Goal: Find specific page/section: Find specific page/section

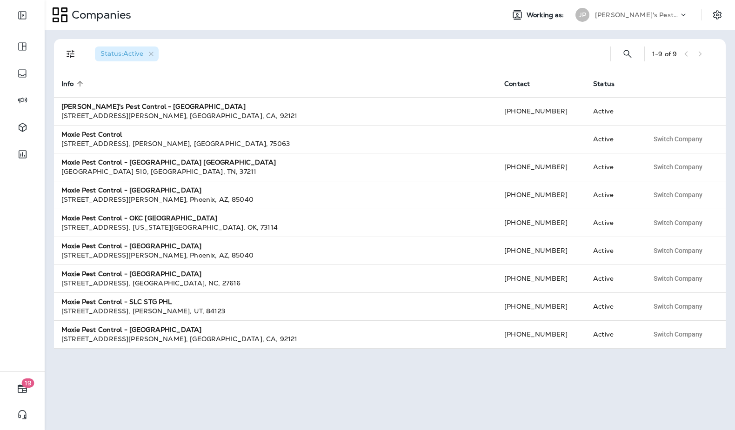
click at [313, 32] on div "Status : Active 1 - 9 of 9 Info sorted ascending Contact Status Joshua's Pest C…" at bounding box center [390, 230] width 690 height 400
click at [439, 36] on div "Status : Active 1 - 9 of 9 Info sorted ascending Contact Status Joshua's Pest C…" at bounding box center [390, 230] width 690 height 400
click at [670, 16] on p "[PERSON_NAME]'s Pest Control - [GEOGRAPHIC_DATA]" at bounding box center [637, 14] width 84 height 7
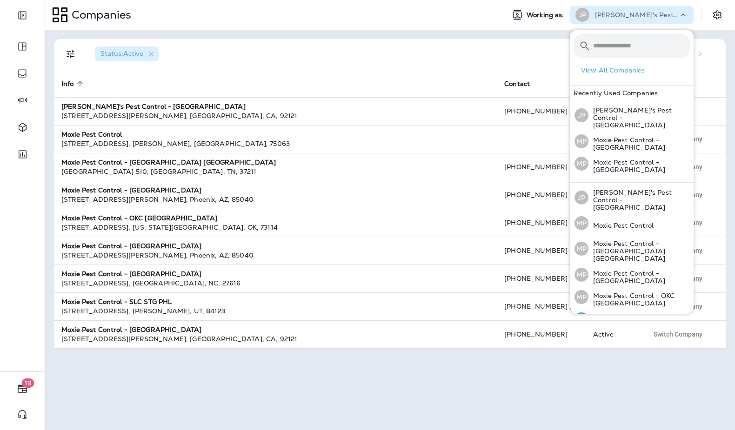
click at [649, 314] on p "Moxie Pest Control - [GEOGRAPHIC_DATA]" at bounding box center [638, 321] width 101 height 15
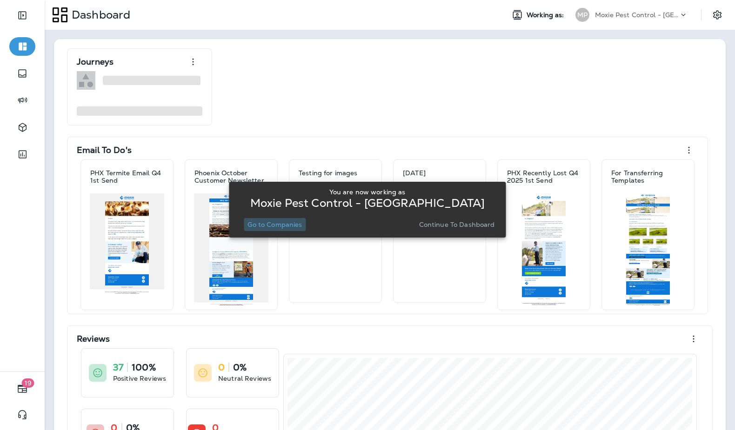
click at [286, 223] on p "Go to Companies" at bounding box center [274, 224] width 54 height 7
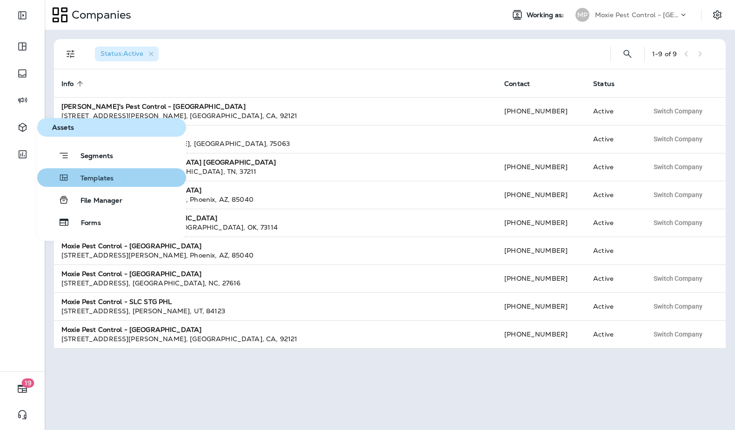
click at [101, 185] on button "Templates" at bounding box center [111, 177] width 149 height 19
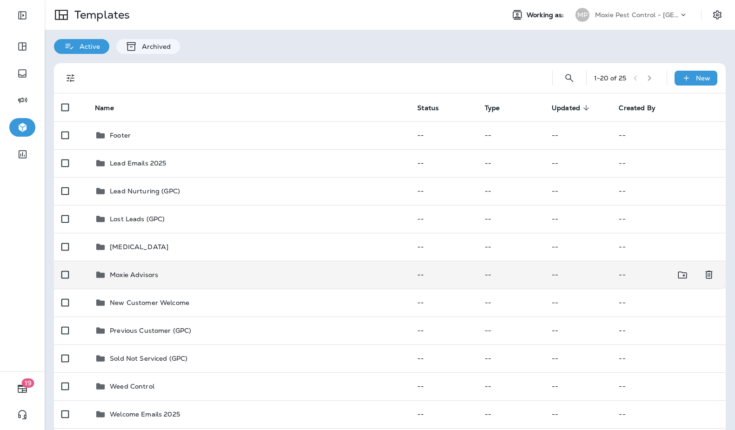
click at [143, 272] on p "Moxie Advisors" at bounding box center [134, 274] width 48 height 7
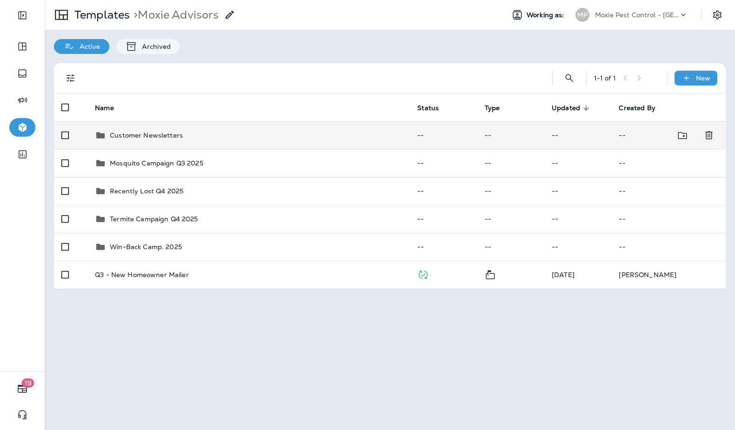
click at [159, 140] on div "Customer Newsletters" at bounding box center [146, 135] width 73 height 11
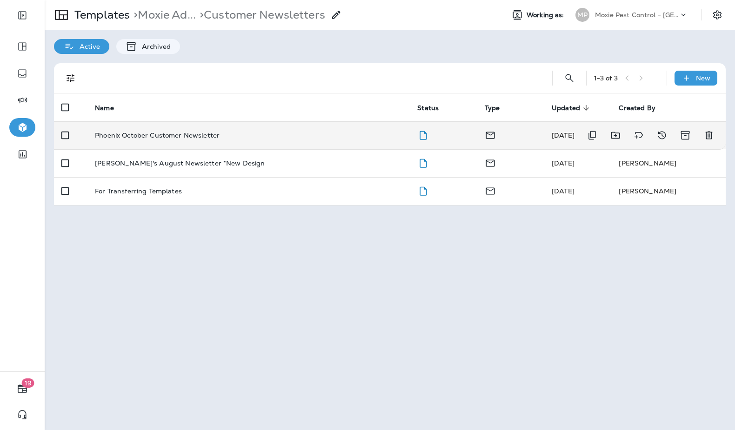
click at [176, 137] on p "Phoenix October Customer Newsletter" at bounding box center [157, 135] width 125 height 7
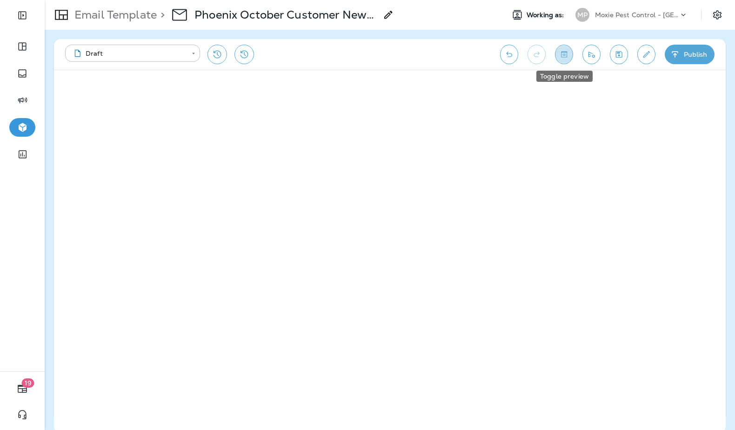
click at [562, 53] on icon "Toggle preview" at bounding box center [564, 54] width 10 height 9
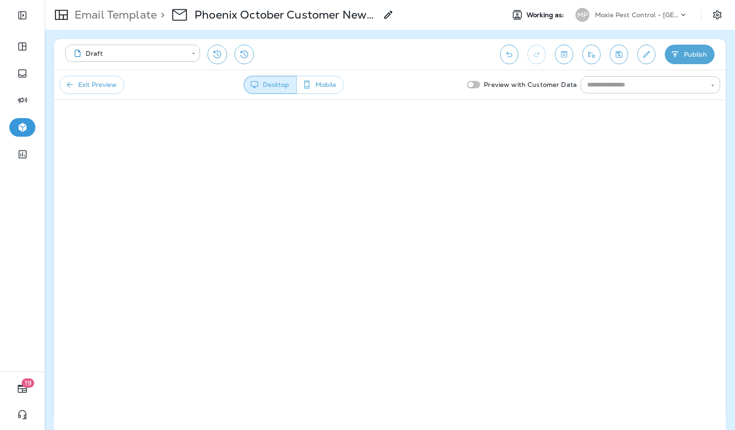
click at [325, 86] on button "Mobile" at bounding box center [319, 85] width 47 height 18
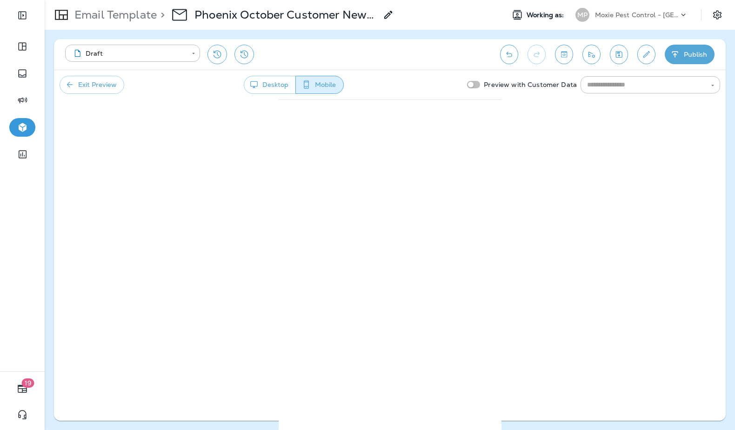
click at [646, 12] on p "Moxie Pest Control - [GEOGRAPHIC_DATA]" at bounding box center [637, 14] width 84 height 7
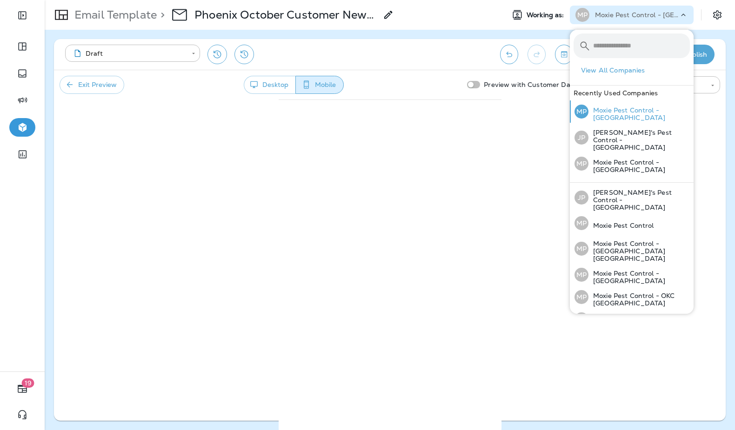
click at [648, 115] on p "Moxie Pest Control - [GEOGRAPHIC_DATA]" at bounding box center [638, 113] width 101 height 15
drag, startPoint x: 212, startPoint y: 249, endPoint x: 263, endPoint y: 217, distance: 60.8
click at [212, 249] on div "**********" at bounding box center [389, 230] width 671 height 382
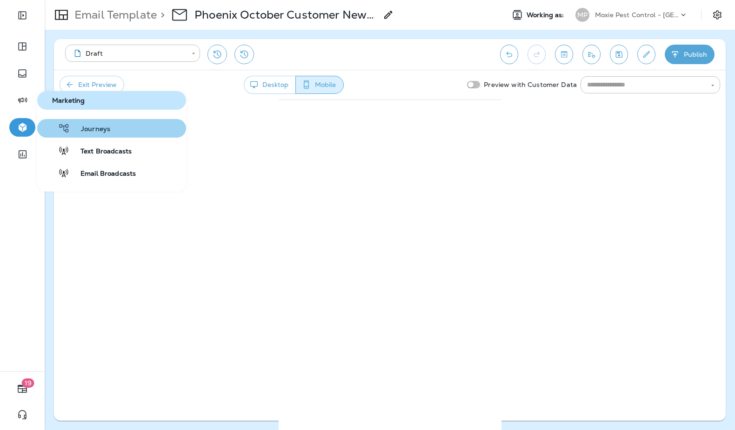
click at [88, 131] on span "Journeys" at bounding box center [90, 129] width 40 height 9
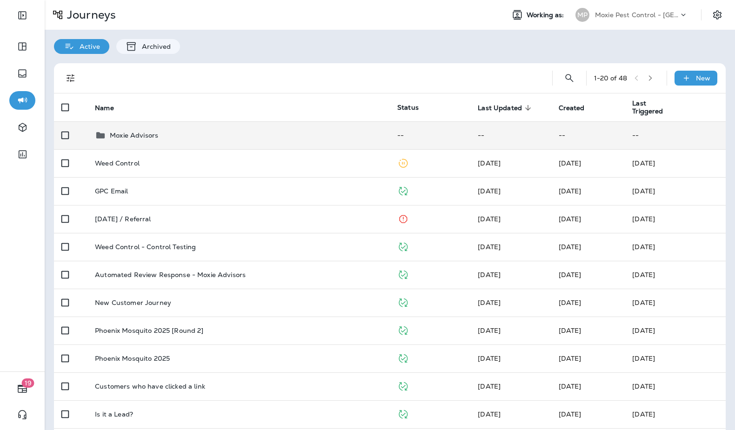
click at [175, 134] on div "Moxie Advisors" at bounding box center [238, 135] width 287 height 11
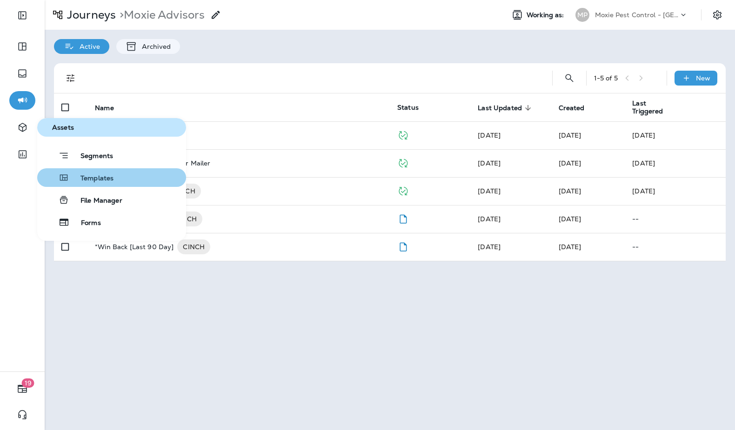
click at [114, 177] on button "Templates" at bounding box center [111, 177] width 149 height 19
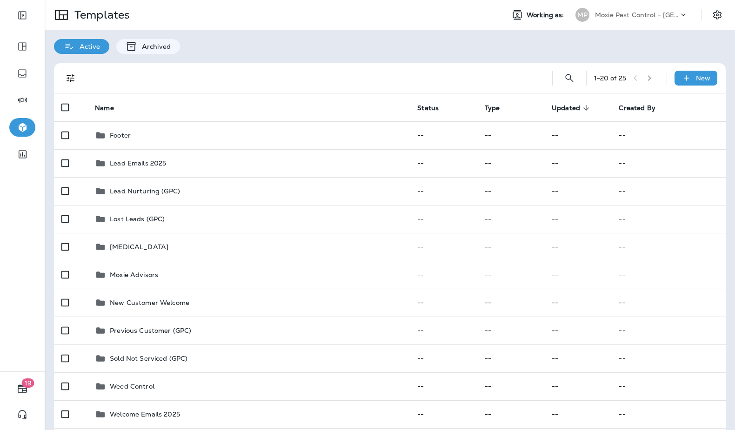
click at [497, 53] on div "Active Archived" at bounding box center [390, 42] width 690 height 24
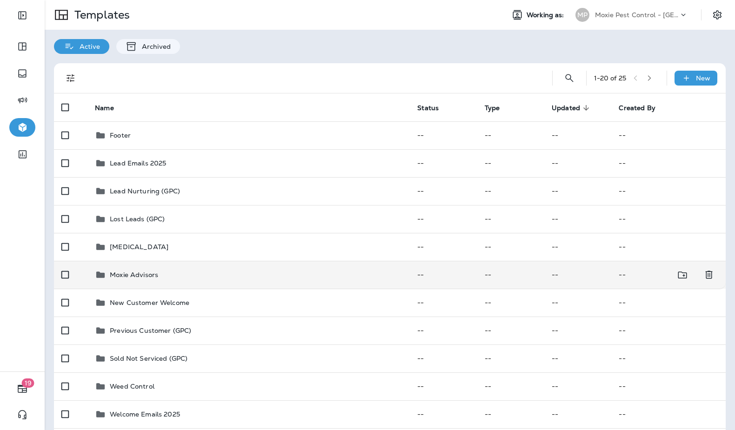
click at [147, 275] on p "Moxie Advisors" at bounding box center [134, 274] width 48 height 7
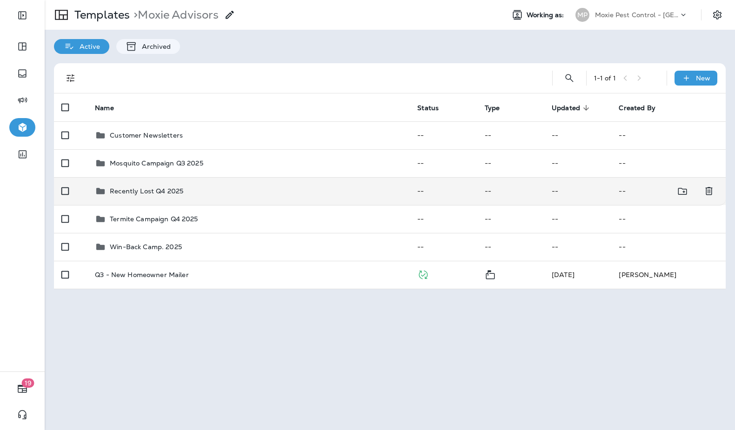
click at [201, 188] on div "Recently Lost Q4 2025" at bounding box center [248, 191] width 307 height 11
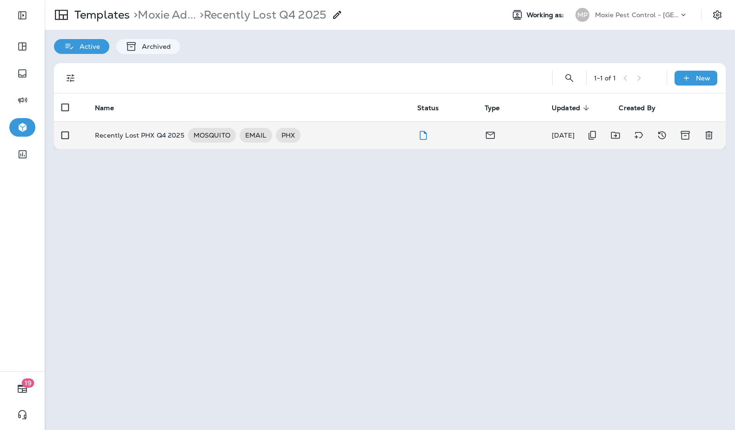
click at [141, 133] on p "Recently Lost PHX Q4 2025" at bounding box center [139, 135] width 89 height 15
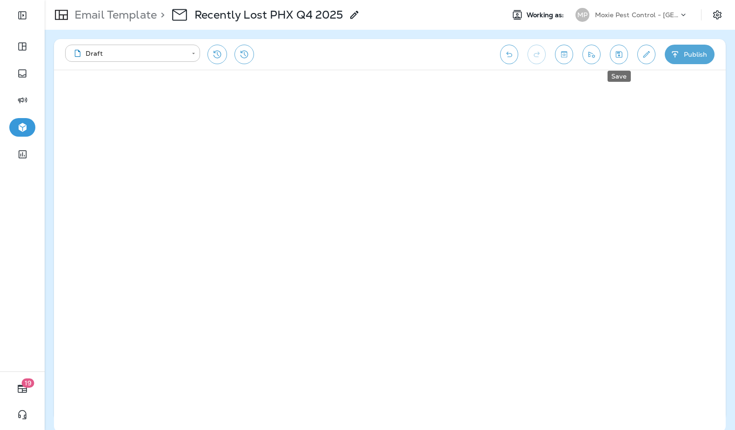
click at [623, 59] on button "Save" at bounding box center [619, 55] width 18 height 20
click at [103, 13] on p "Email Template" at bounding box center [114, 15] width 86 height 14
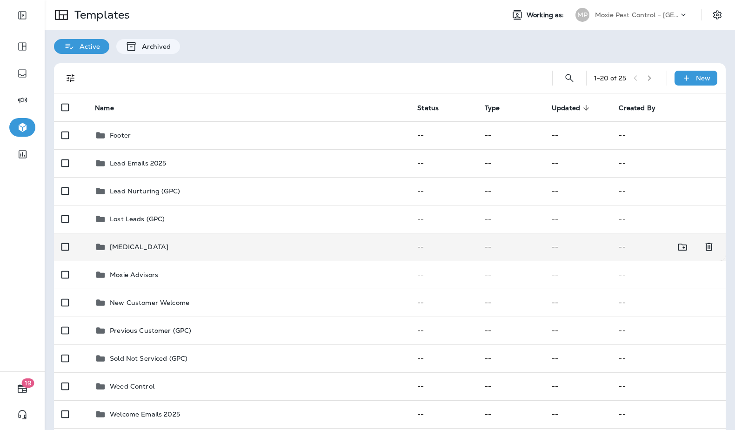
click at [127, 246] on p "Mosquito Control" at bounding box center [139, 246] width 59 height 7
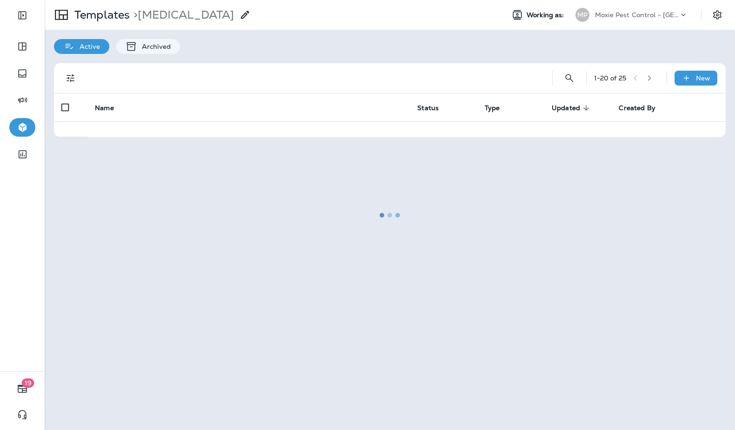
click at [112, 15] on div at bounding box center [390, 215] width 688 height 428
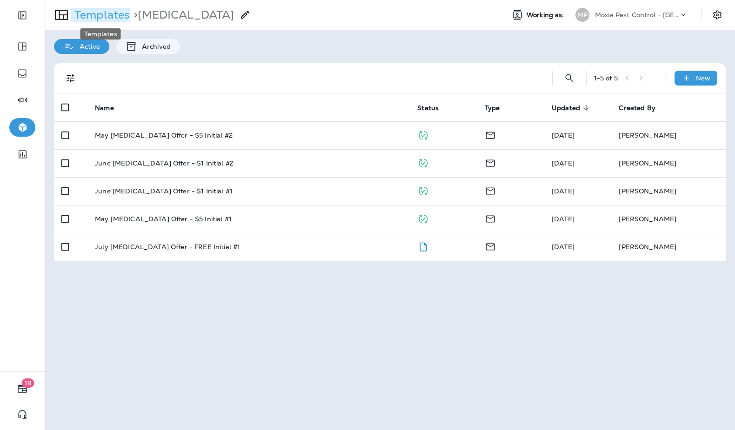
click at [105, 18] on p "Templates" at bounding box center [100, 15] width 59 height 14
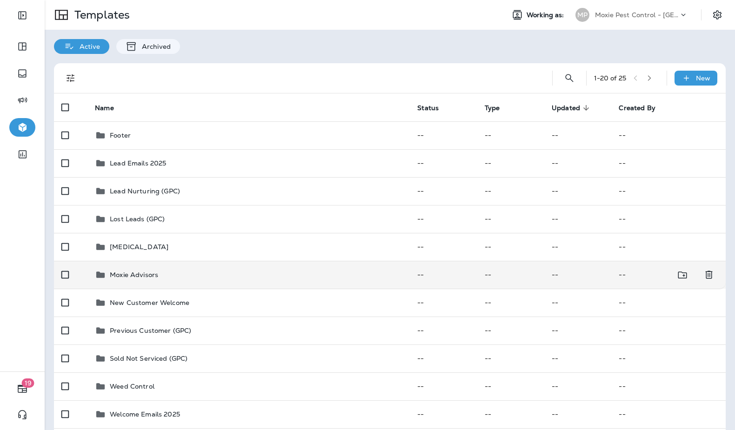
click at [144, 277] on p "Moxie Advisors" at bounding box center [134, 274] width 48 height 7
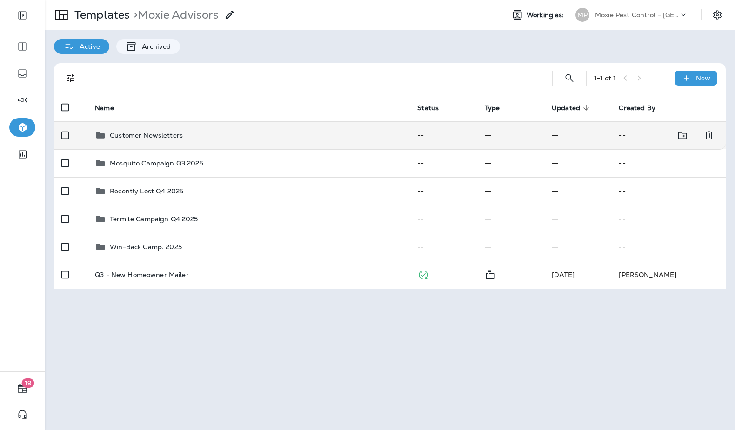
click at [199, 133] on div "Customer Newsletters" at bounding box center [248, 135] width 307 height 11
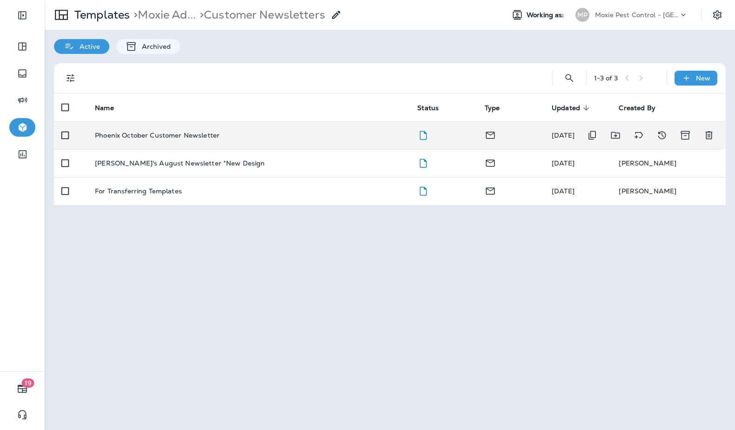
click at [211, 145] on td "Phoenix October Customer Newsletter" at bounding box center [248, 135] width 322 height 28
